Goal: Complete application form

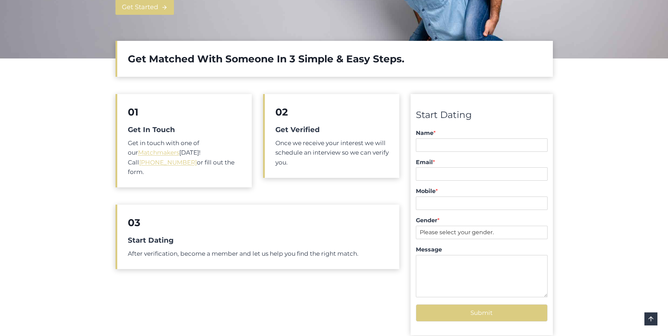
scroll to position [246, 0]
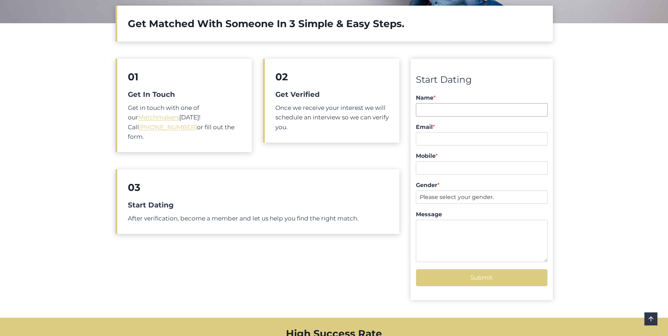
click at [425, 112] on input "Name *" at bounding box center [481, 109] width 131 height 13
type input "[PERSON_NAME]"
click at [426, 137] on input "Email *" at bounding box center [481, 138] width 131 height 13
type input "[EMAIL_ADDRESS][DOMAIN_NAME]"
click at [430, 165] on input "Mobile *" at bounding box center [481, 167] width 131 height 13
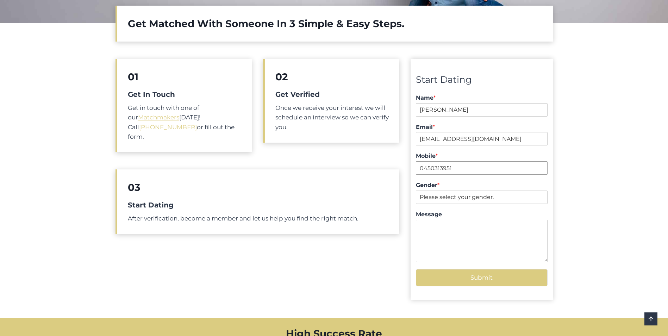
type input "0450313951"
click at [503, 199] on select "Please select your gender. [DEMOGRAPHIC_DATA] [DEMOGRAPHIC_DATA]" at bounding box center [481, 196] width 131 height 13
select select "[DEMOGRAPHIC_DATA]"
click at [416, 190] on select "Please select your gender. [DEMOGRAPHIC_DATA] [DEMOGRAPHIC_DATA]" at bounding box center [481, 196] width 131 height 13
click at [483, 275] on button "Submit" at bounding box center [481, 277] width 131 height 17
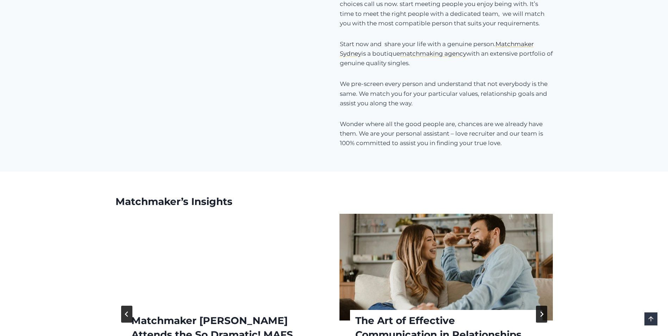
scroll to position [825, 0]
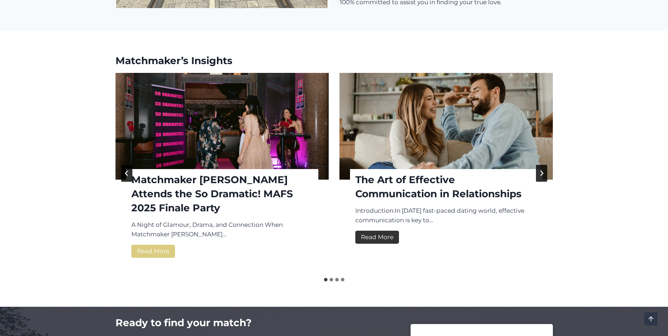
click at [374, 231] on link "Read More The Art of Effective Communication in Relationships" at bounding box center [377, 237] width 44 height 13
